Goal: Book appointment/travel/reservation

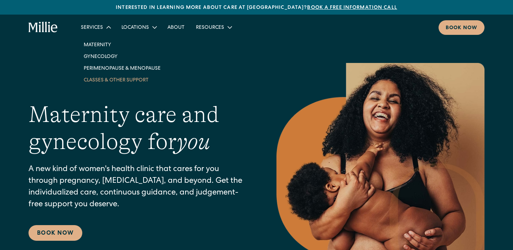
click at [120, 79] on link "Classes & Other Support" at bounding box center [122, 80] width 88 height 12
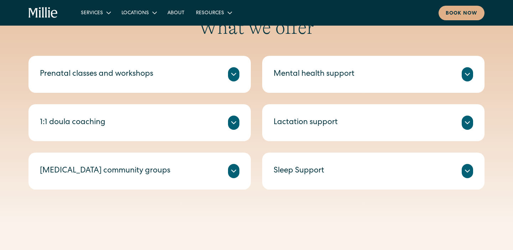
scroll to position [277, 0]
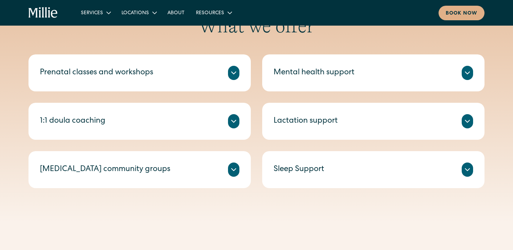
click at [235, 73] on icon at bounding box center [233, 73] width 9 height 9
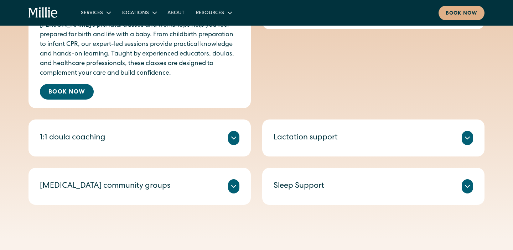
scroll to position [341, 0]
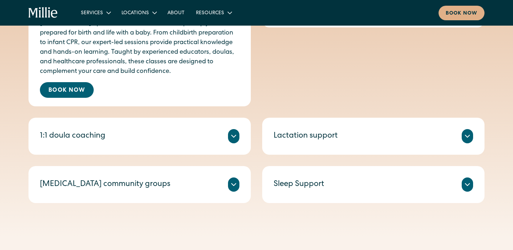
click at [232, 141] on div at bounding box center [233, 136] width 11 height 14
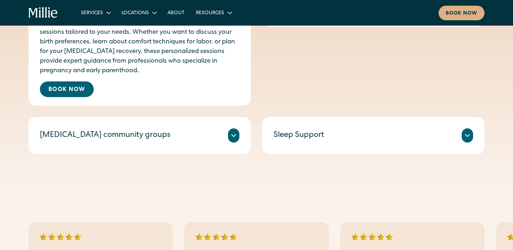
scroll to position [470, 0]
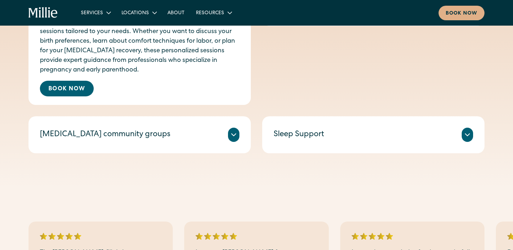
click at [235, 138] on icon at bounding box center [233, 135] width 9 height 9
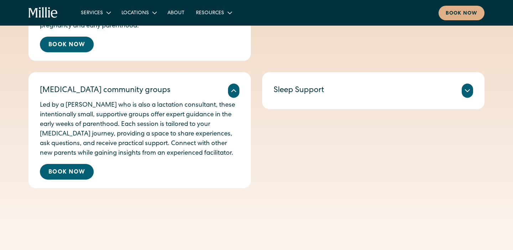
scroll to position [516, 0]
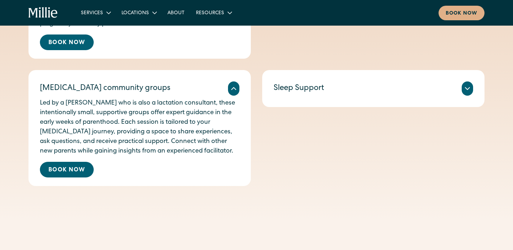
click at [396, 97] on div "Sleep can be one of the biggest challenges in early parenthood. Millie offers b…" at bounding box center [372, 97] width 199 height 3
click at [456, 91] on div "Sleep Support" at bounding box center [372, 89] width 199 height 14
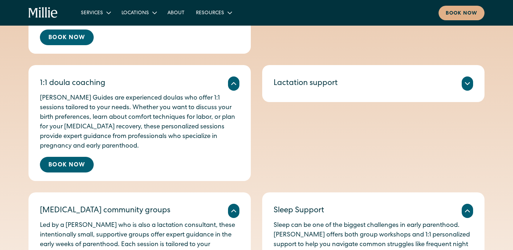
scroll to position [373, 0]
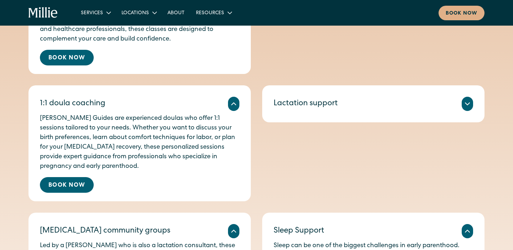
click at [466, 101] on icon at bounding box center [467, 104] width 9 height 9
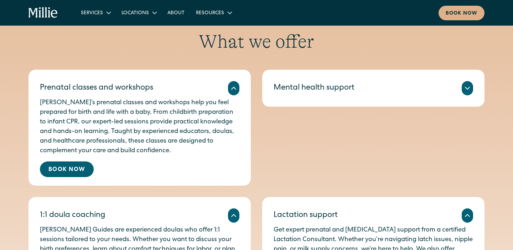
scroll to position [262, 0]
click at [462, 92] on div at bounding box center [466, 88] width 11 height 14
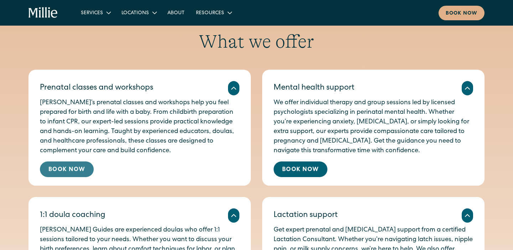
click at [59, 174] on link "Book Now" at bounding box center [67, 170] width 54 height 16
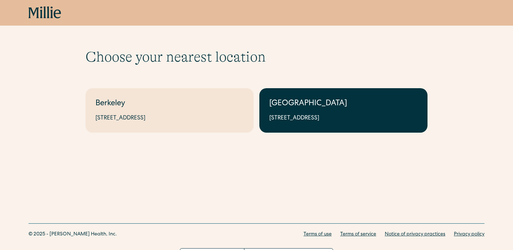
click at [330, 117] on div "1471 Saratoga Ave, Suite 101, San Jose, CA 95129" at bounding box center [343, 118] width 148 height 9
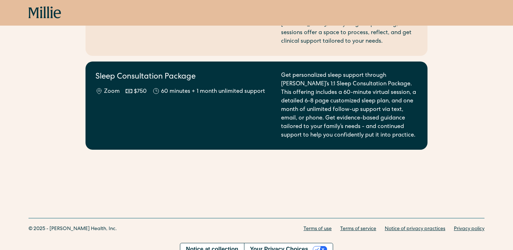
scroll to position [485, 0]
